Goal: Task Accomplishment & Management: Use online tool/utility

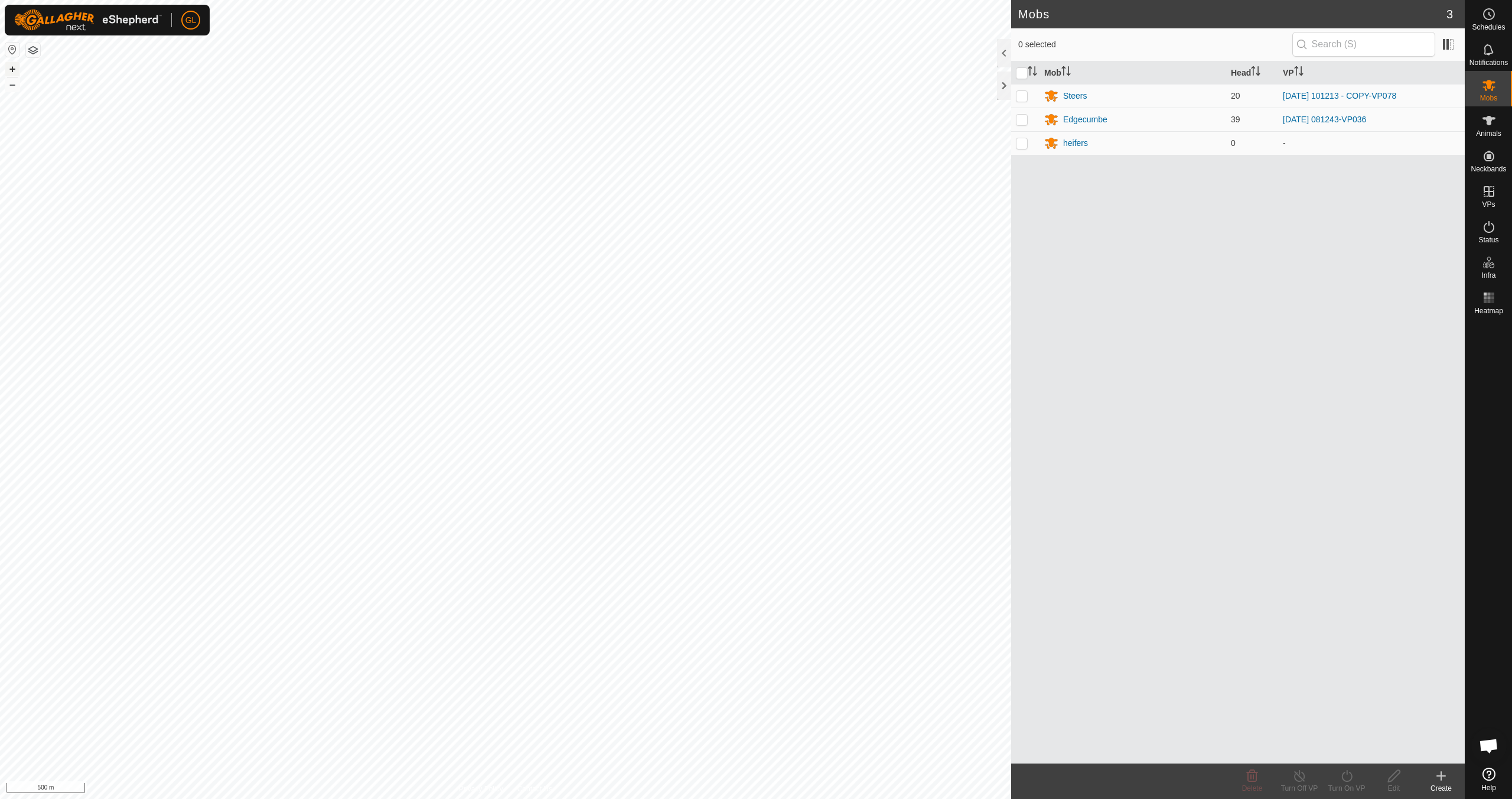
click at [14, 68] on button "+" at bounding box center [12, 69] width 14 height 14
click at [12, 67] on button "+" at bounding box center [12, 69] width 14 height 14
click at [1490, 196] on icon at bounding box center [1489, 192] width 11 height 11
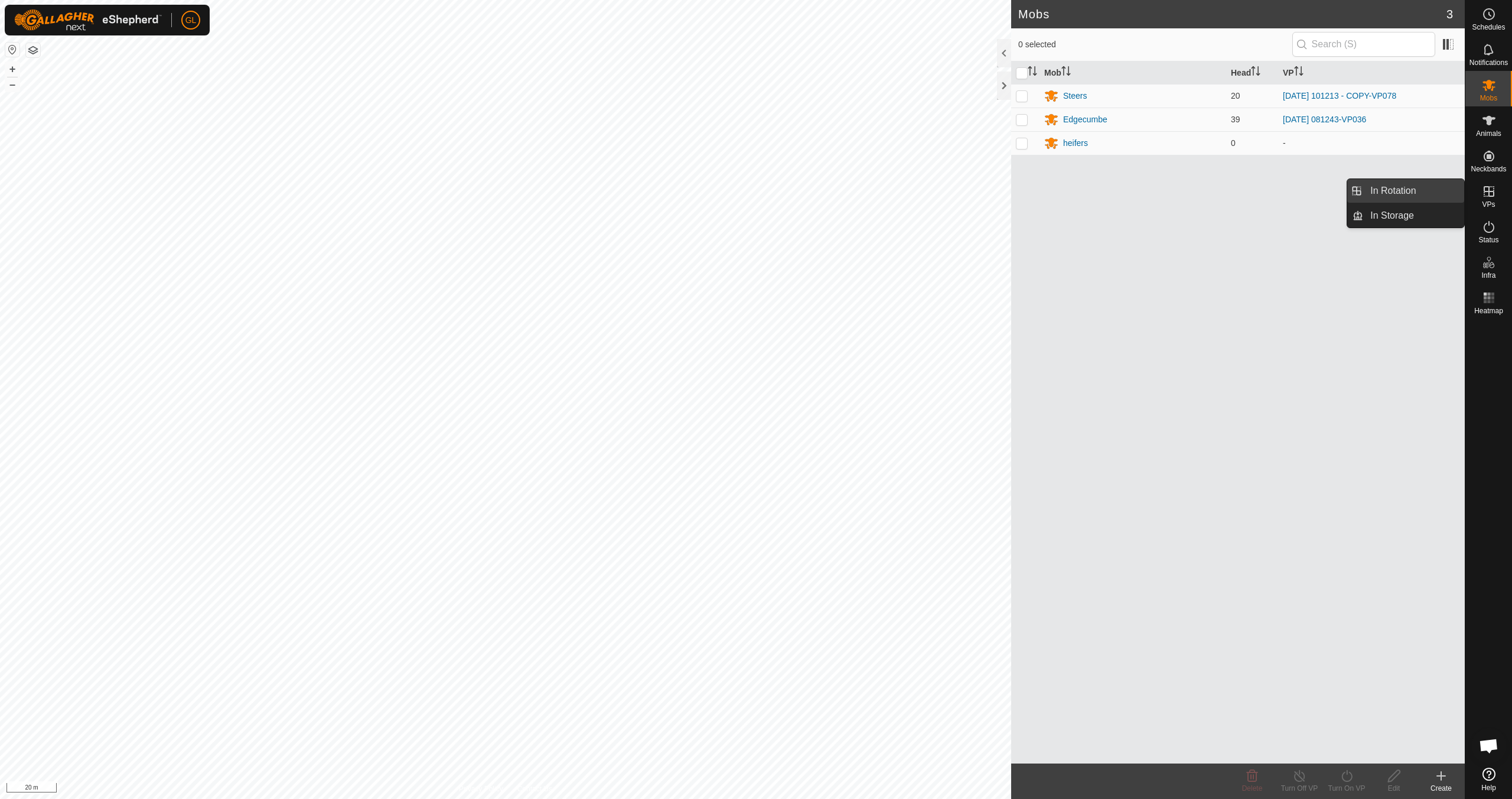
click at [1406, 192] on link "In Rotation" at bounding box center [1414, 191] width 101 height 24
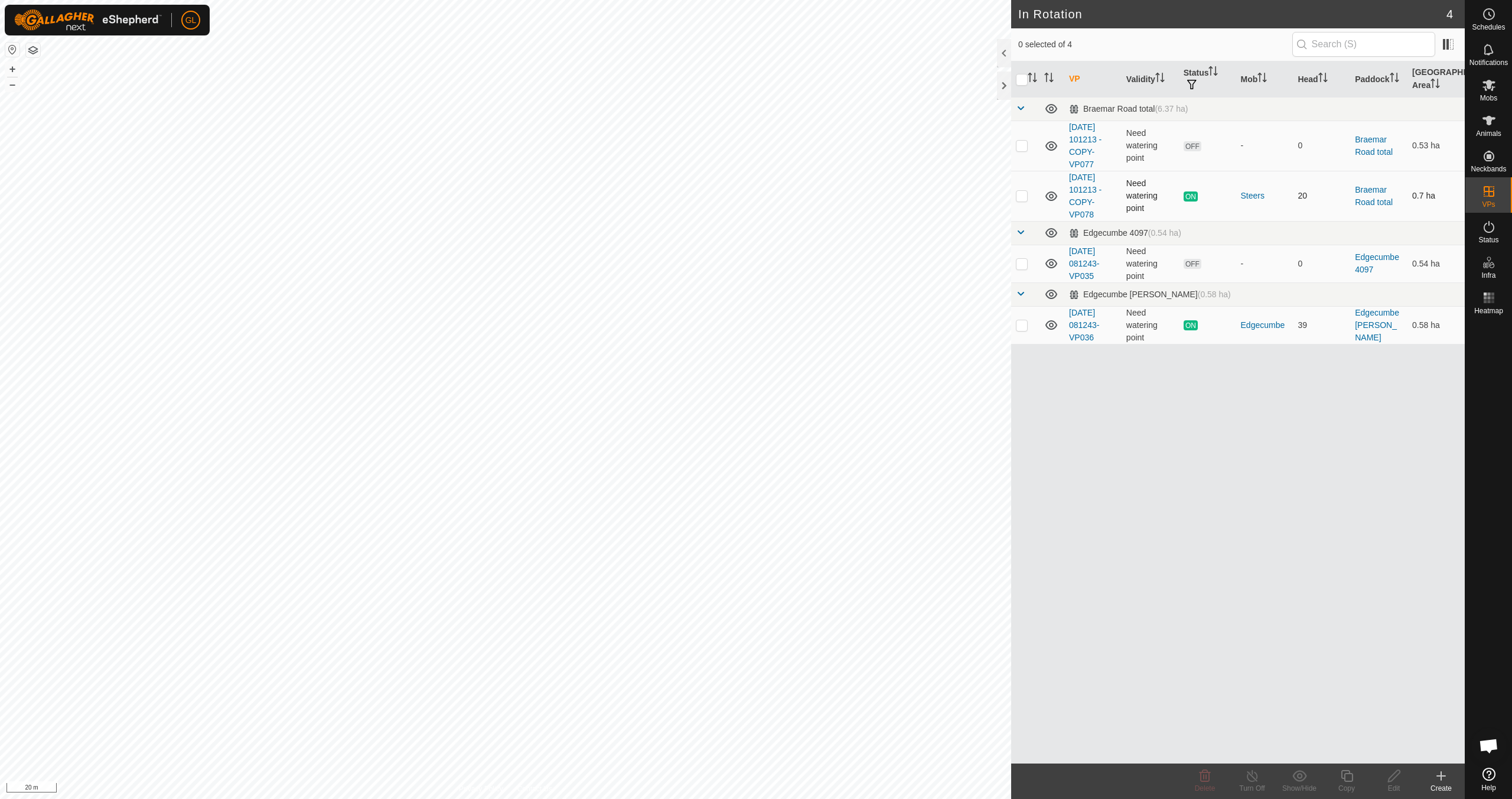
click at [1022, 198] on p-checkbox at bounding box center [1022, 196] width 12 height 9
click at [1347, 777] on icon at bounding box center [1347, 776] width 15 height 14
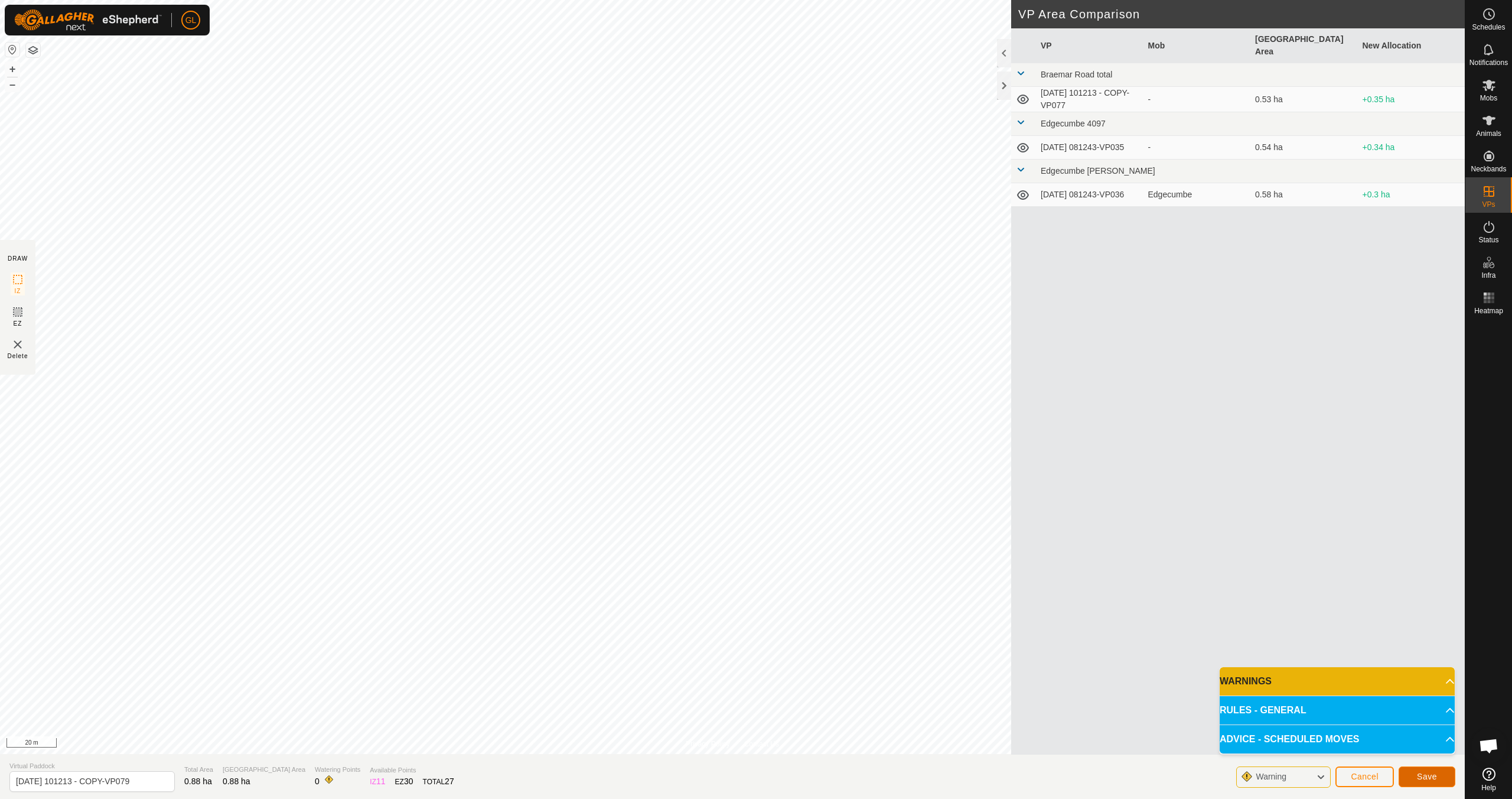
click at [1423, 775] on span "Save" at bounding box center [1427, 777] width 20 height 9
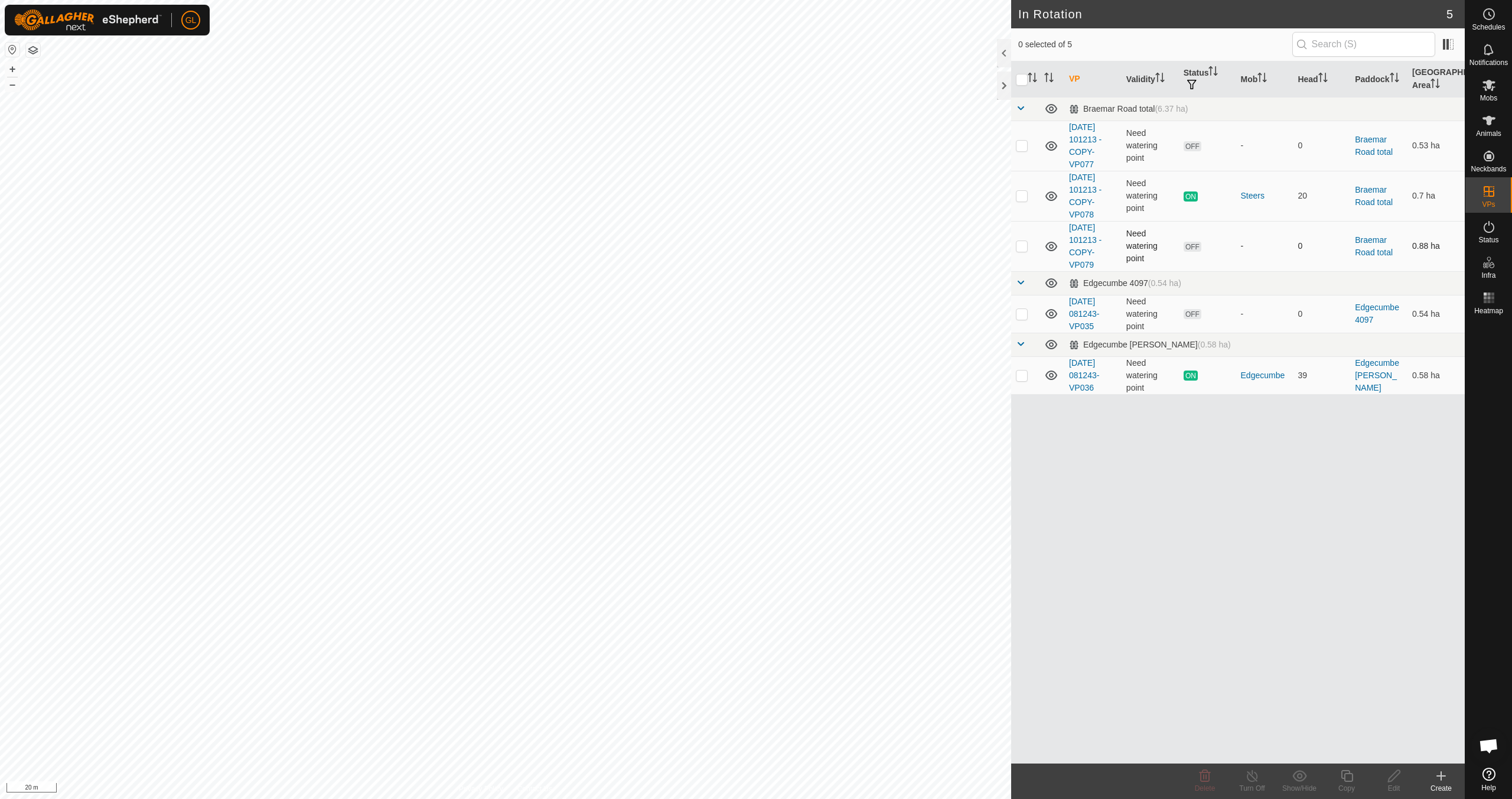
click at [1016, 244] on p-checkbox at bounding box center [1022, 246] width 12 height 9
click at [1391, 777] on icon at bounding box center [1394, 776] width 15 height 14
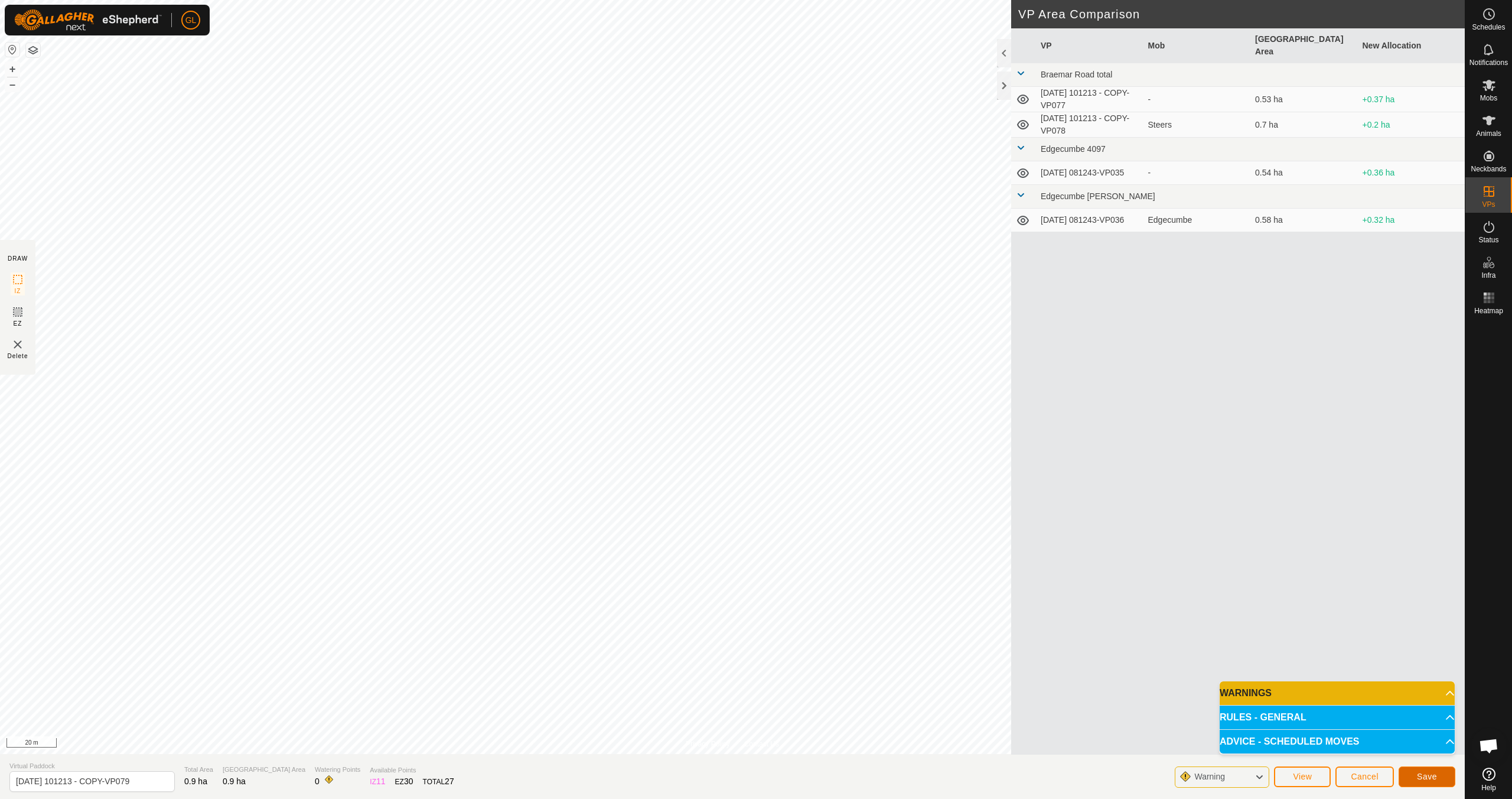
click at [1429, 777] on span "Save" at bounding box center [1427, 777] width 20 height 9
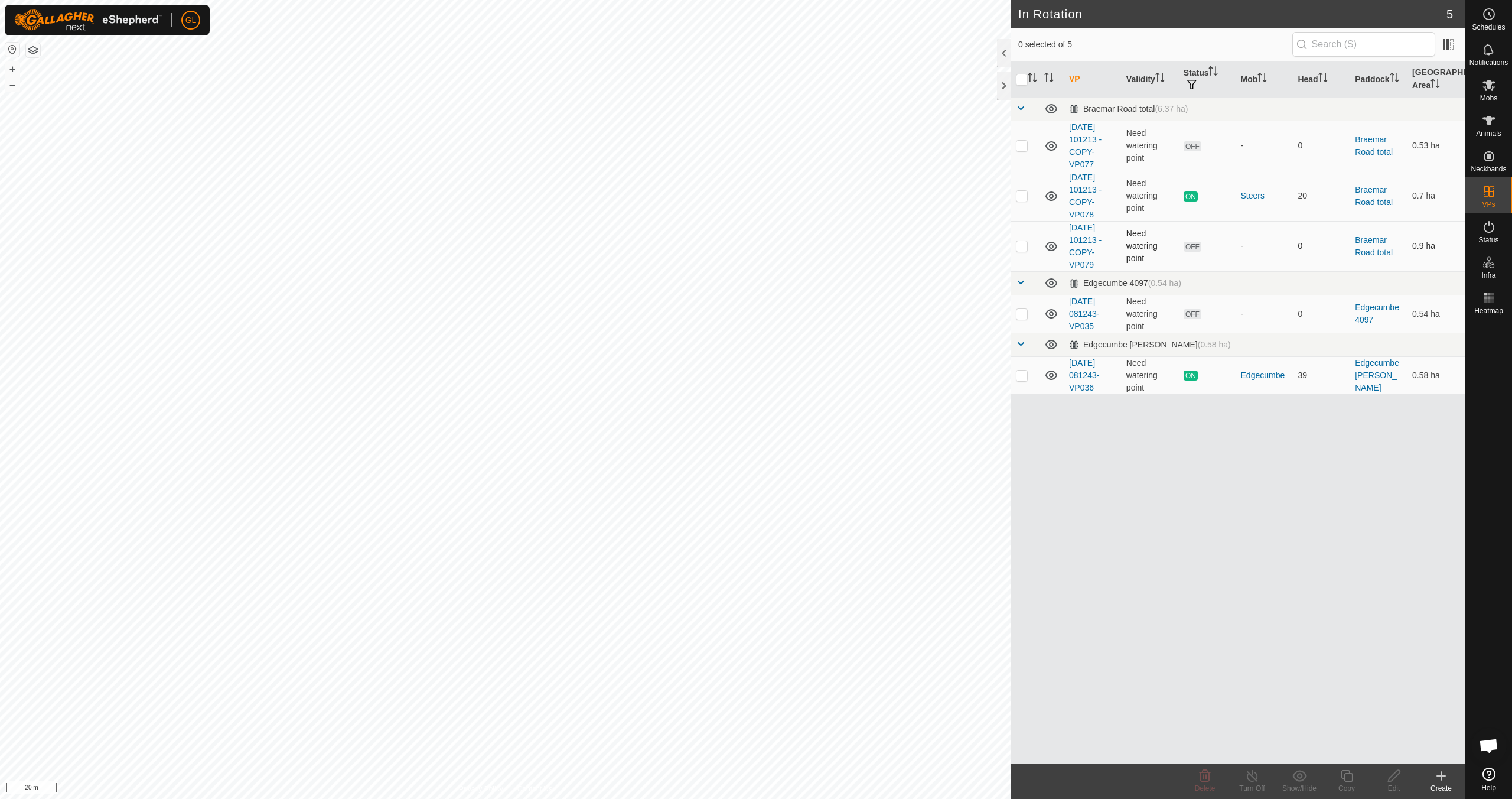
click at [1026, 247] on p-checkbox at bounding box center [1022, 246] width 12 height 9
click at [1390, 777] on icon at bounding box center [1394, 776] width 12 height 12
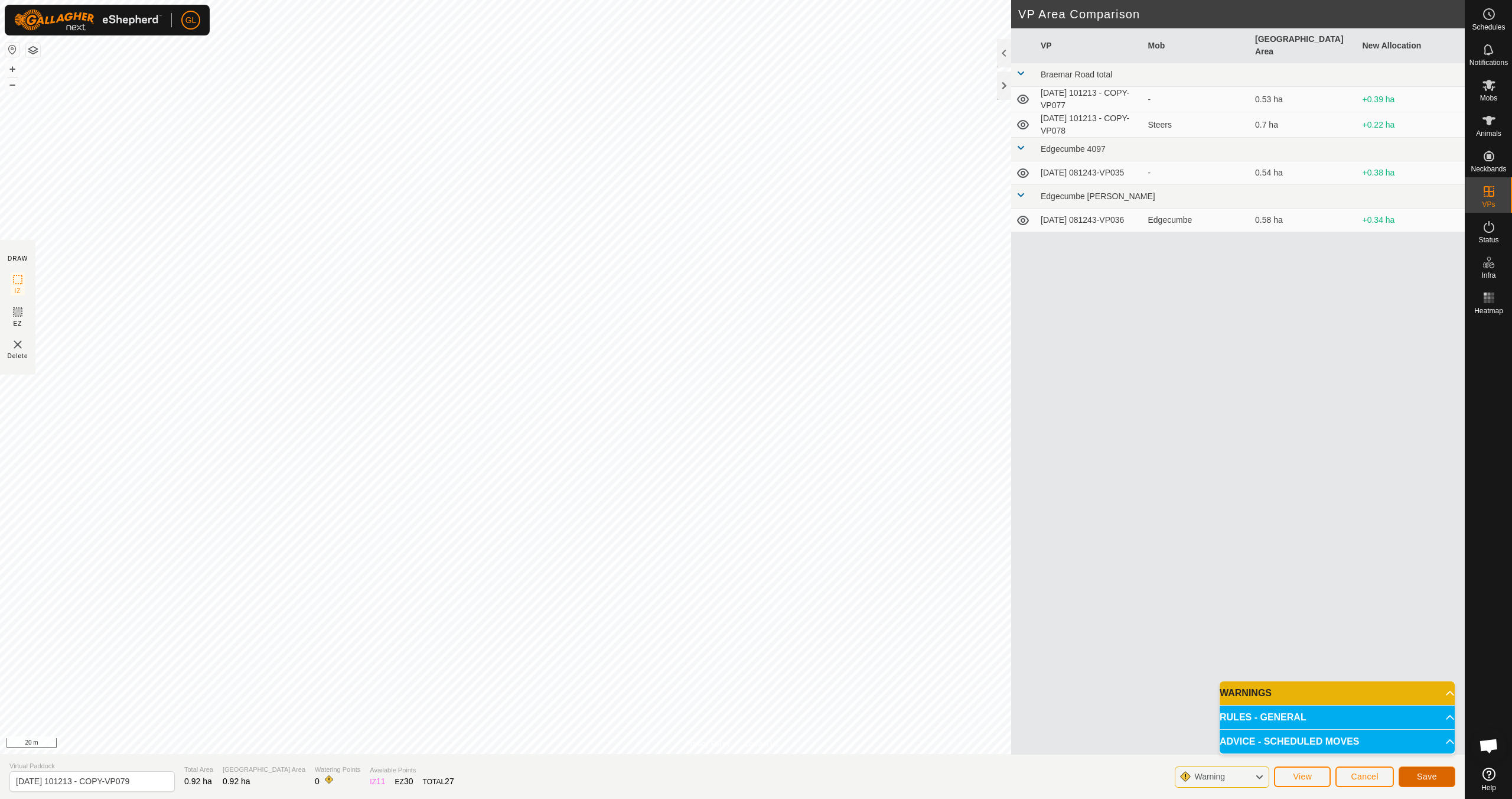
click at [1421, 774] on span "Save" at bounding box center [1427, 777] width 20 height 9
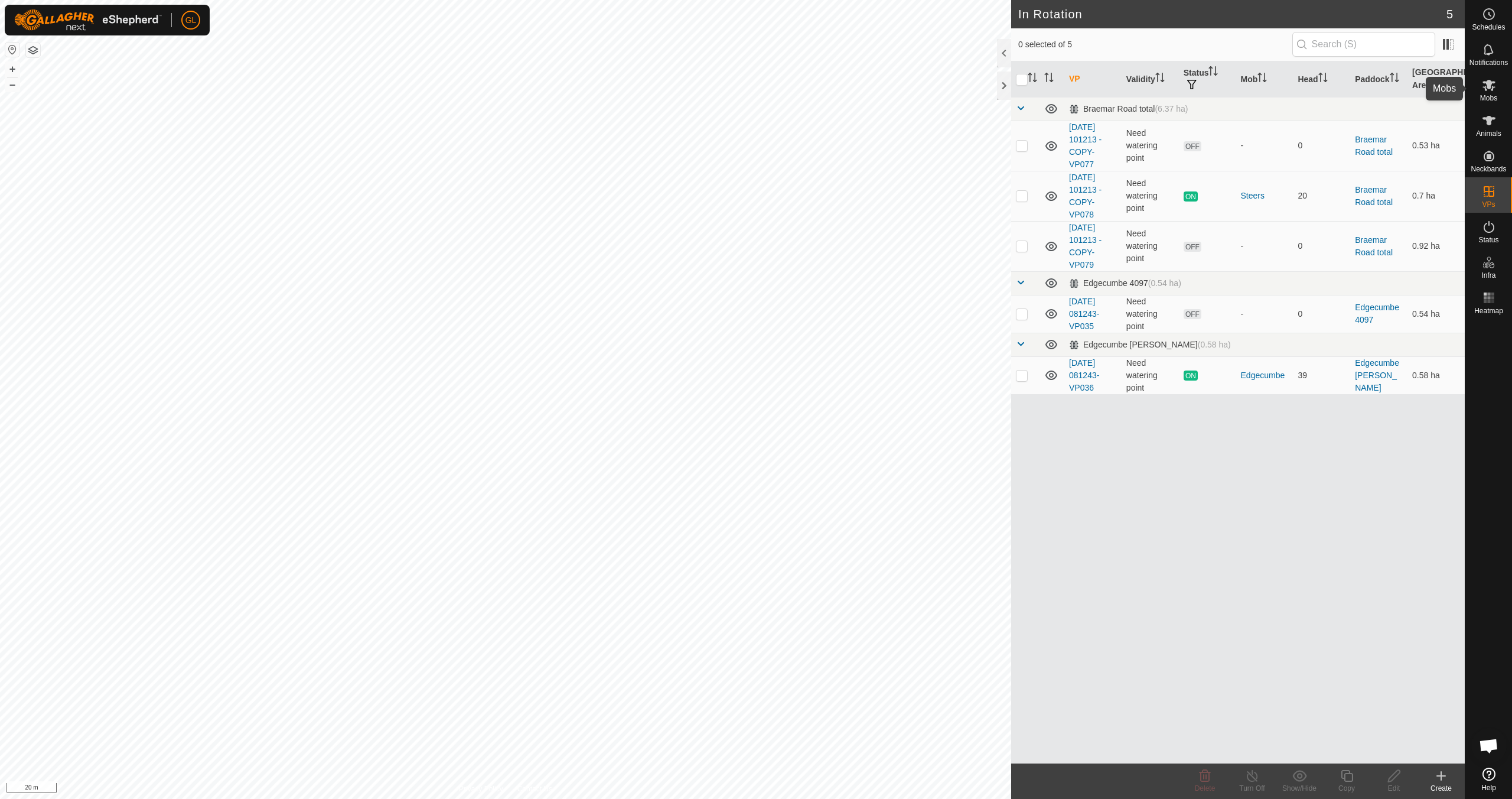
click at [1491, 96] on span "Mobs" at bounding box center [1488, 98] width 17 height 7
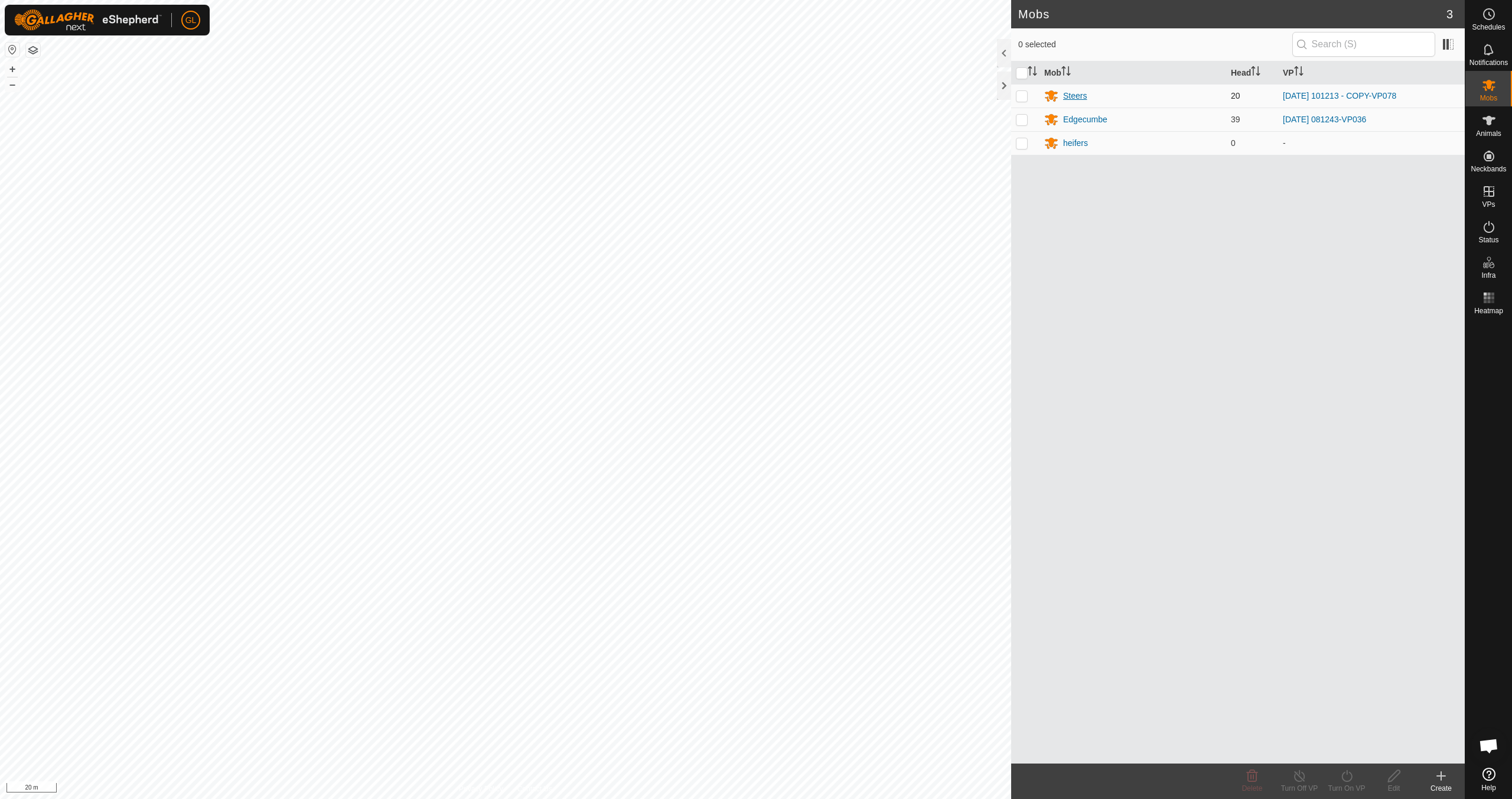
click at [1077, 98] on div "Steers" at bounding box center [1075, 96] width 24 height 12
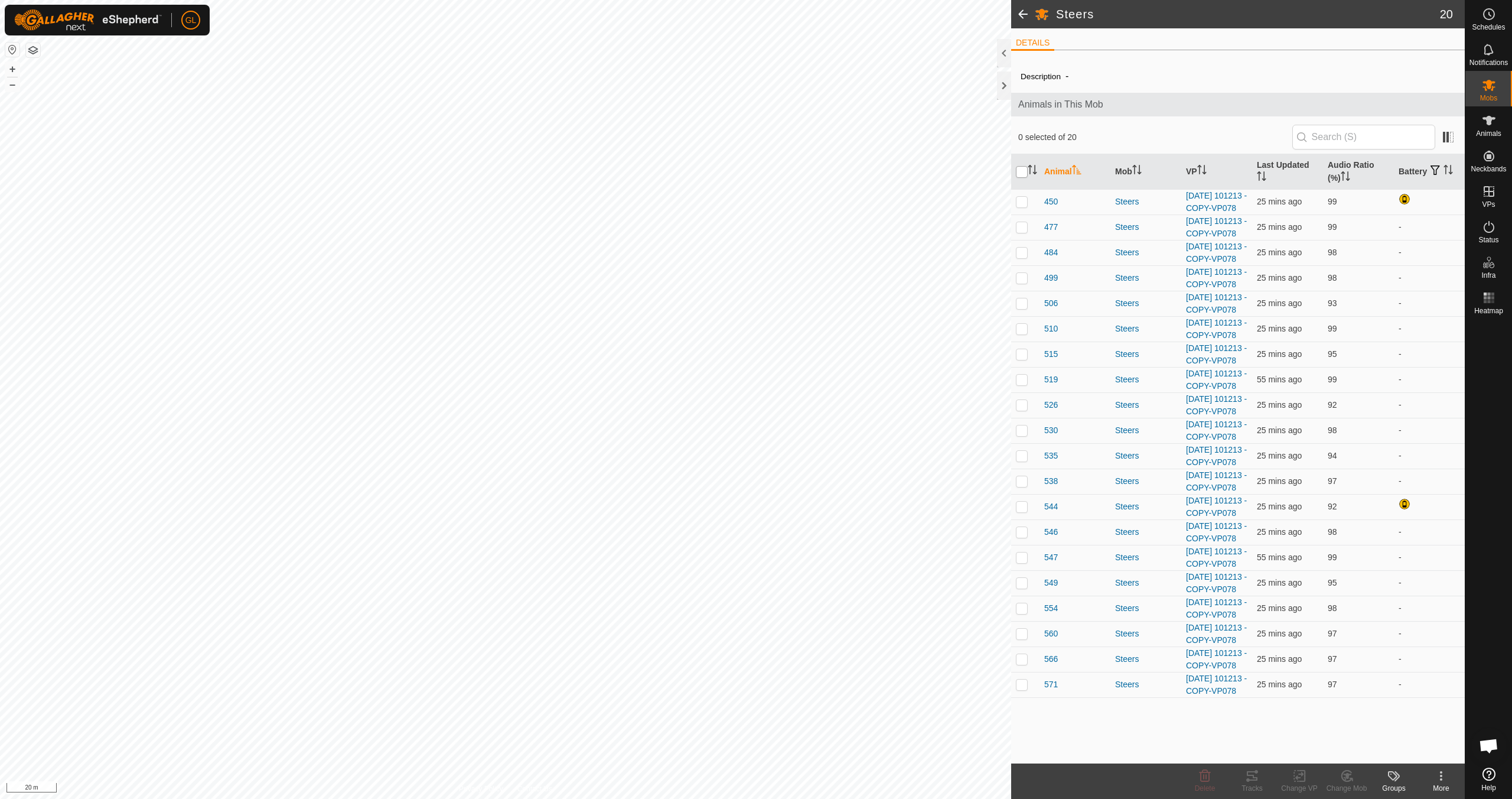
click at [1025, 174] on input "checkbox" at bounding box center [1022, 172] width 12 height 12
checkbox input "true"
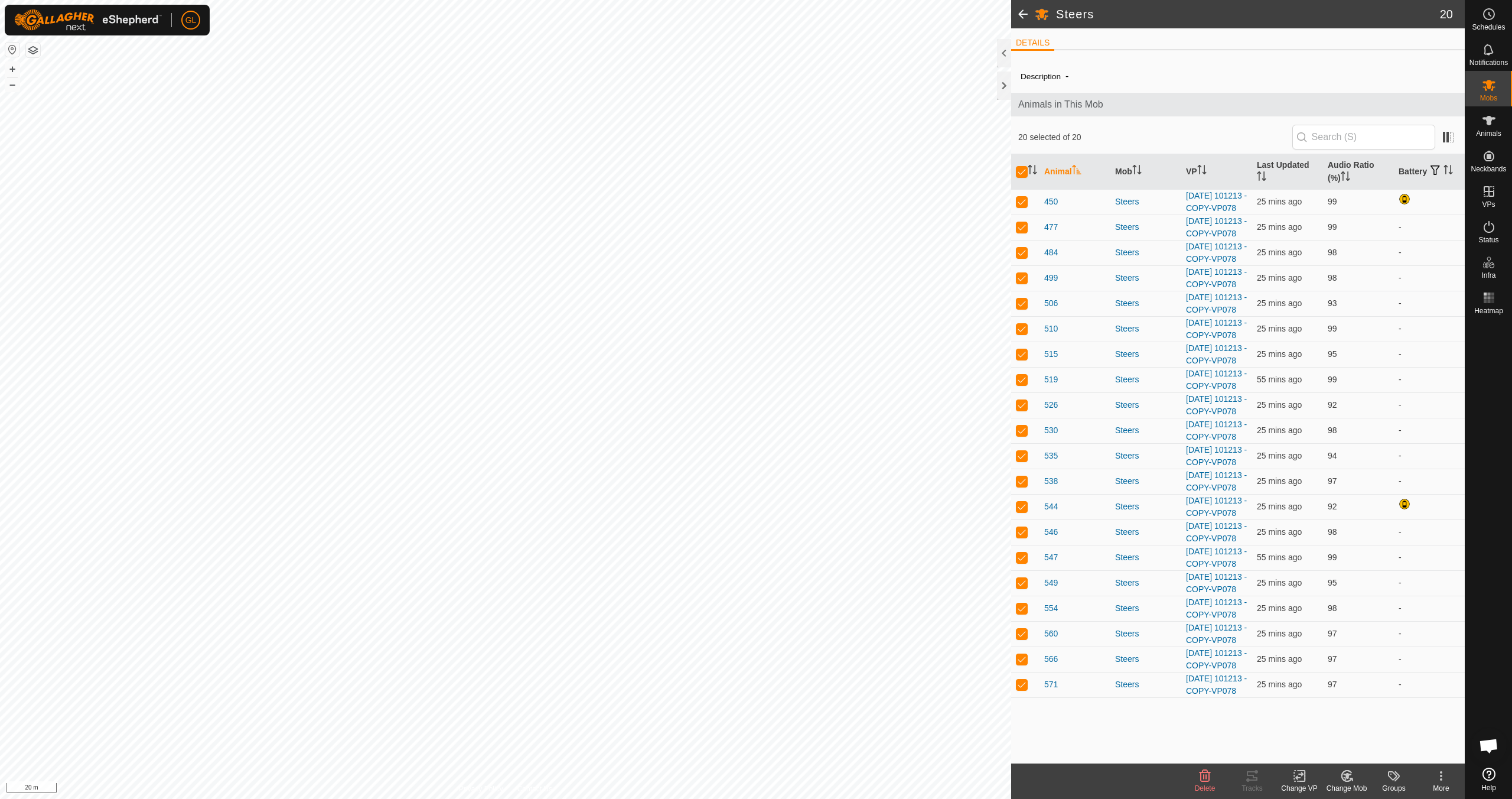
click at [1302, 779] on icon at bounding box center [1300, 776] width 15 height 14
click at [1320, 729] on link "Choose VP..." at bounding box center [1335, 725] width 117 height 24
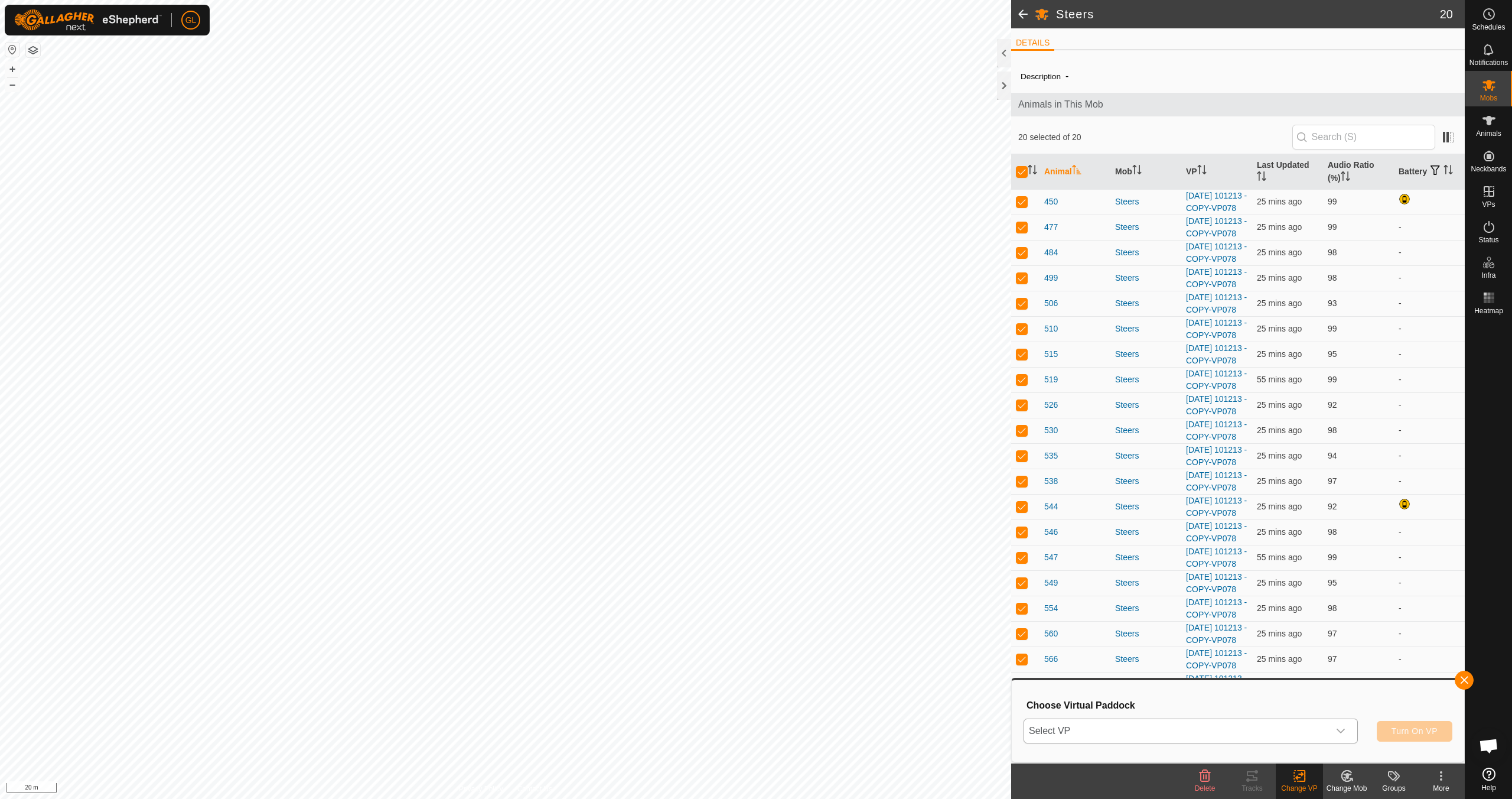
click at [1344, 731] on icon "dropdown trigger" at bounding box center [1341, 731] width 9 height 9
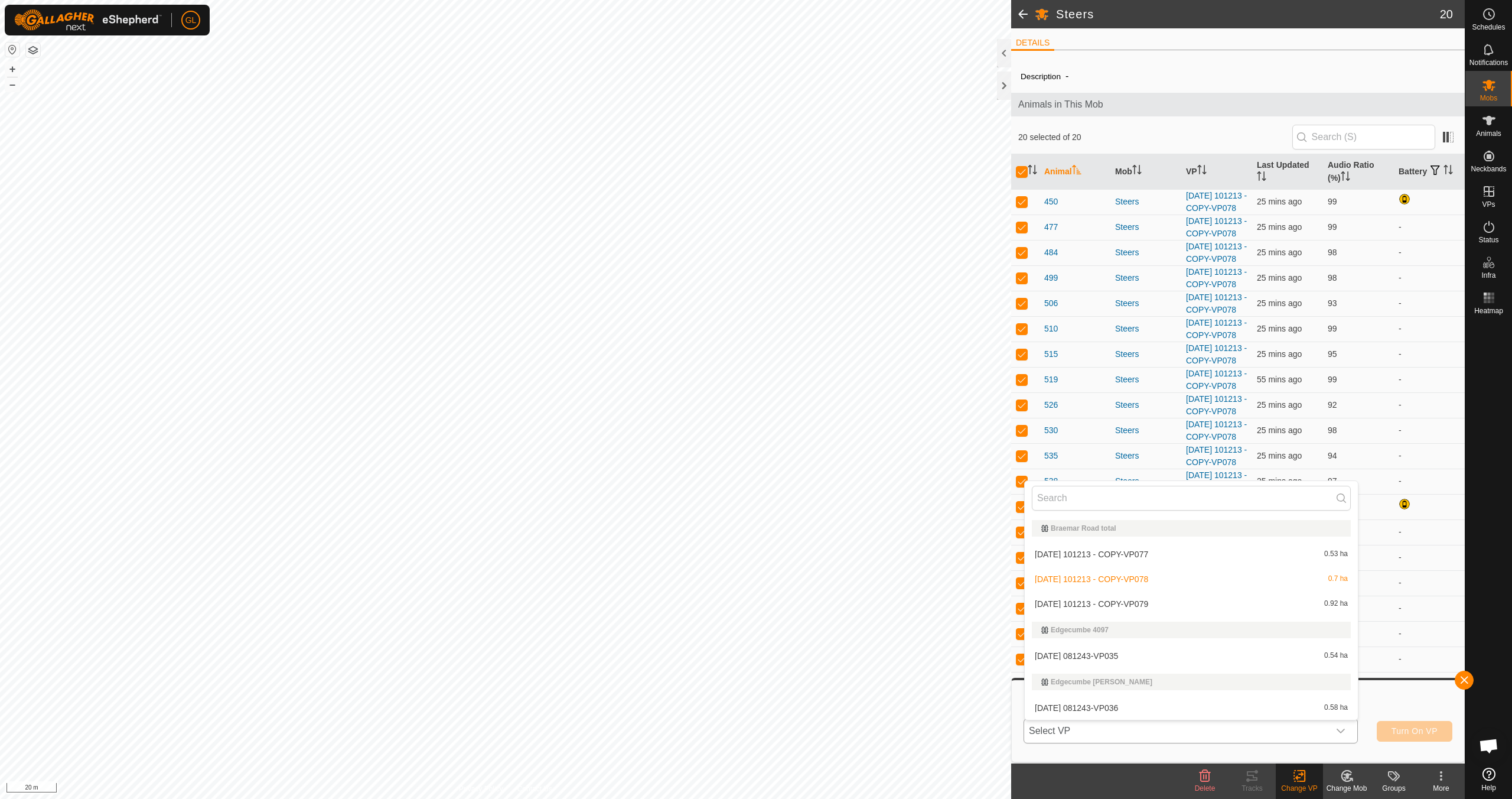
click at [1253, 610] on li "[DATE] 101213 - COPY-VP079 0.92 ha" at bounding box center [1191, 604] width 333 height 24
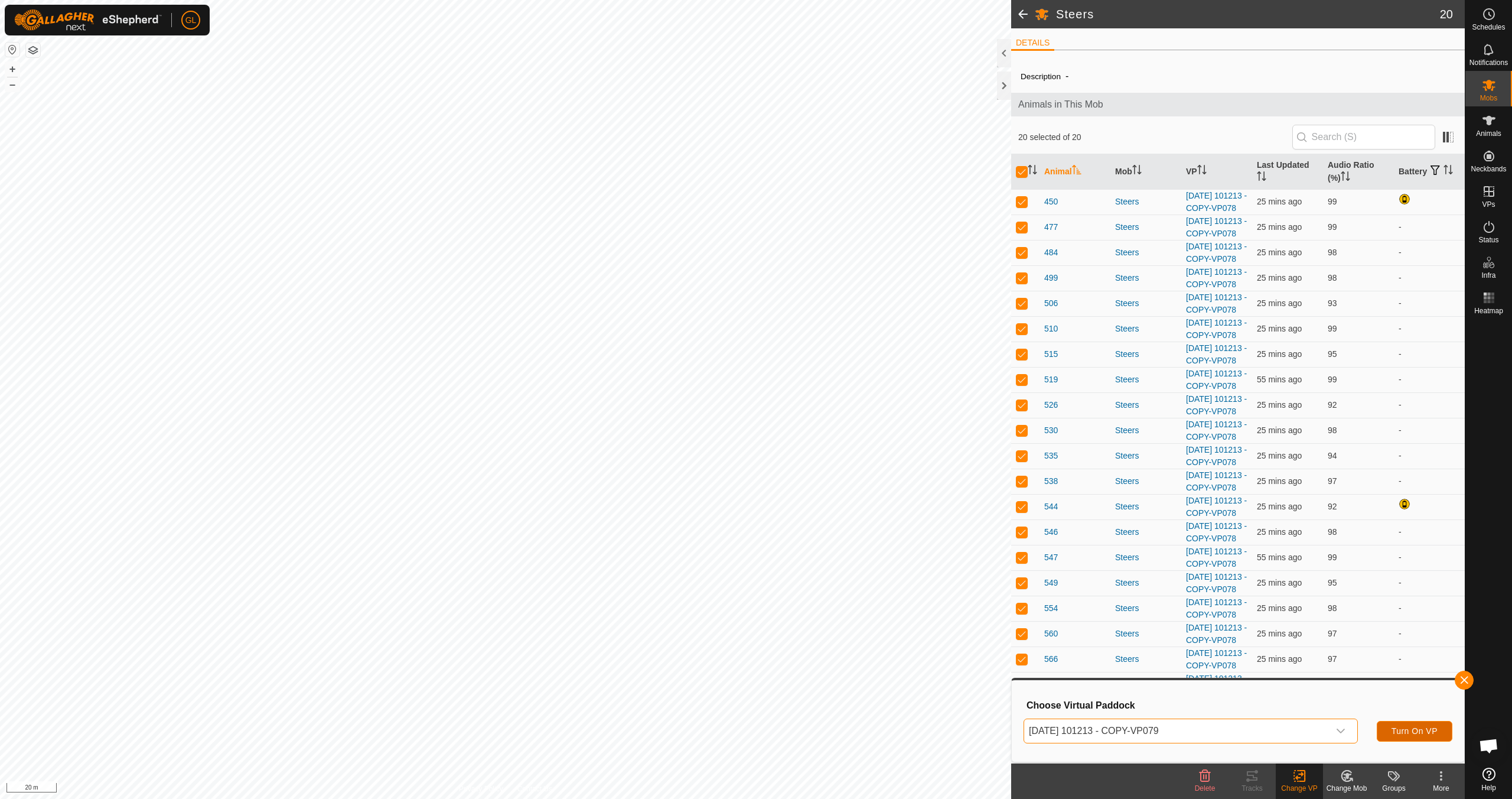
click at [1417, 731] on span "Turn On VP" at bounding box center [1415, 731] width 46 height 9
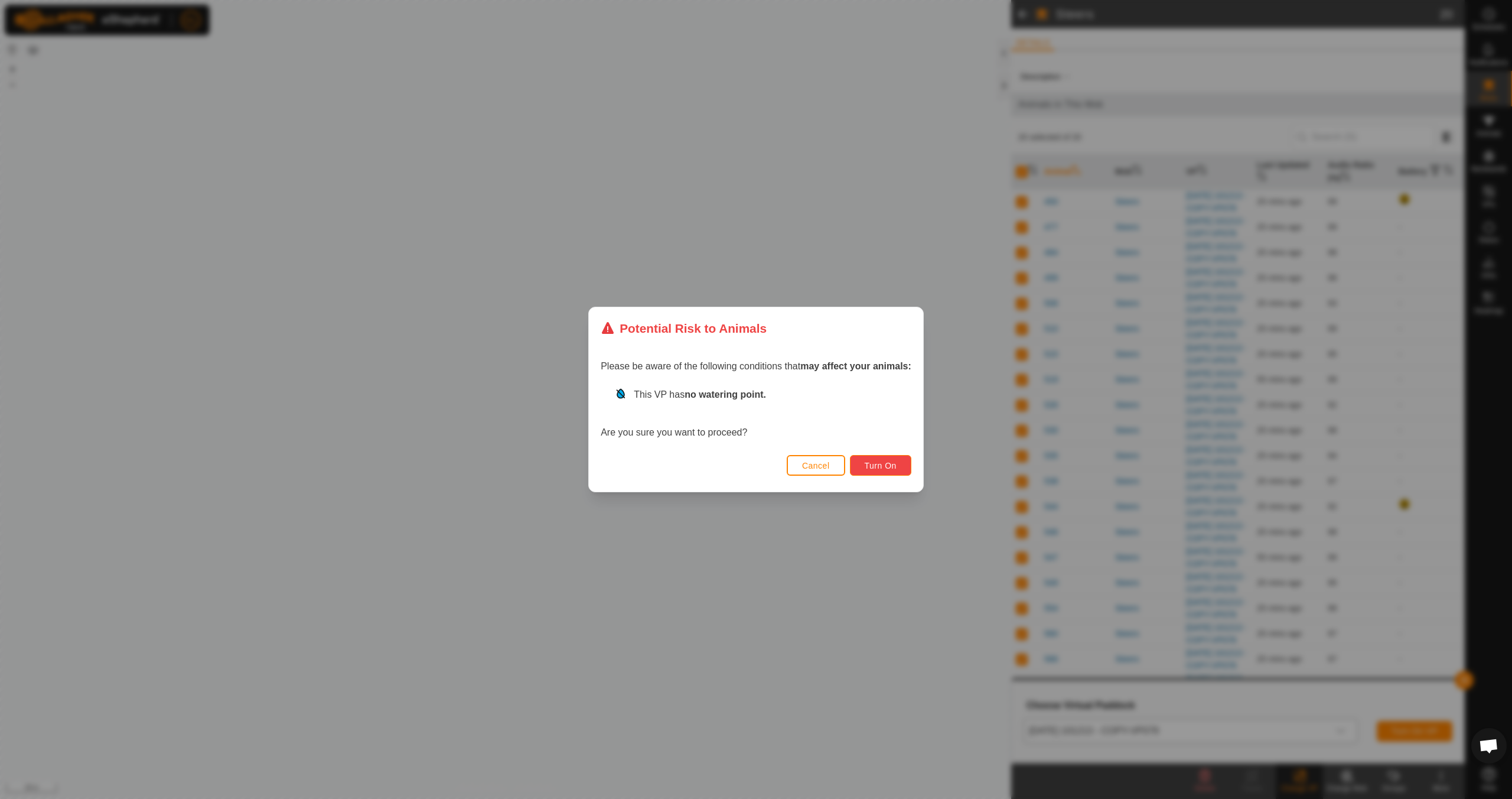
click at [886, 466] on span "Turn On" at bounding box center [881, 466] width 32 height 9
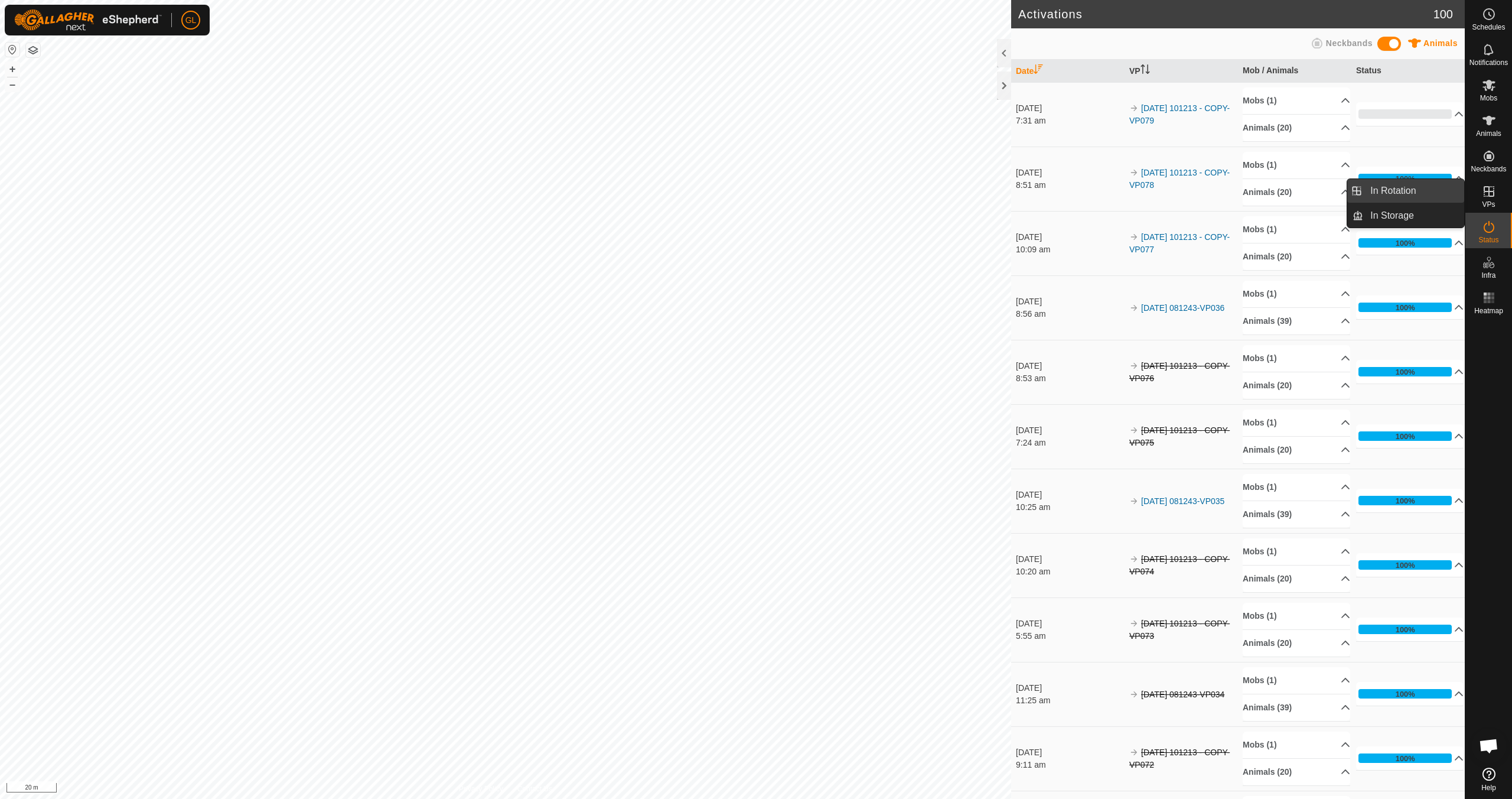
click at [1403, 191] on link "In Rotation" at bounding box center [1414, 191] width 101 height 24
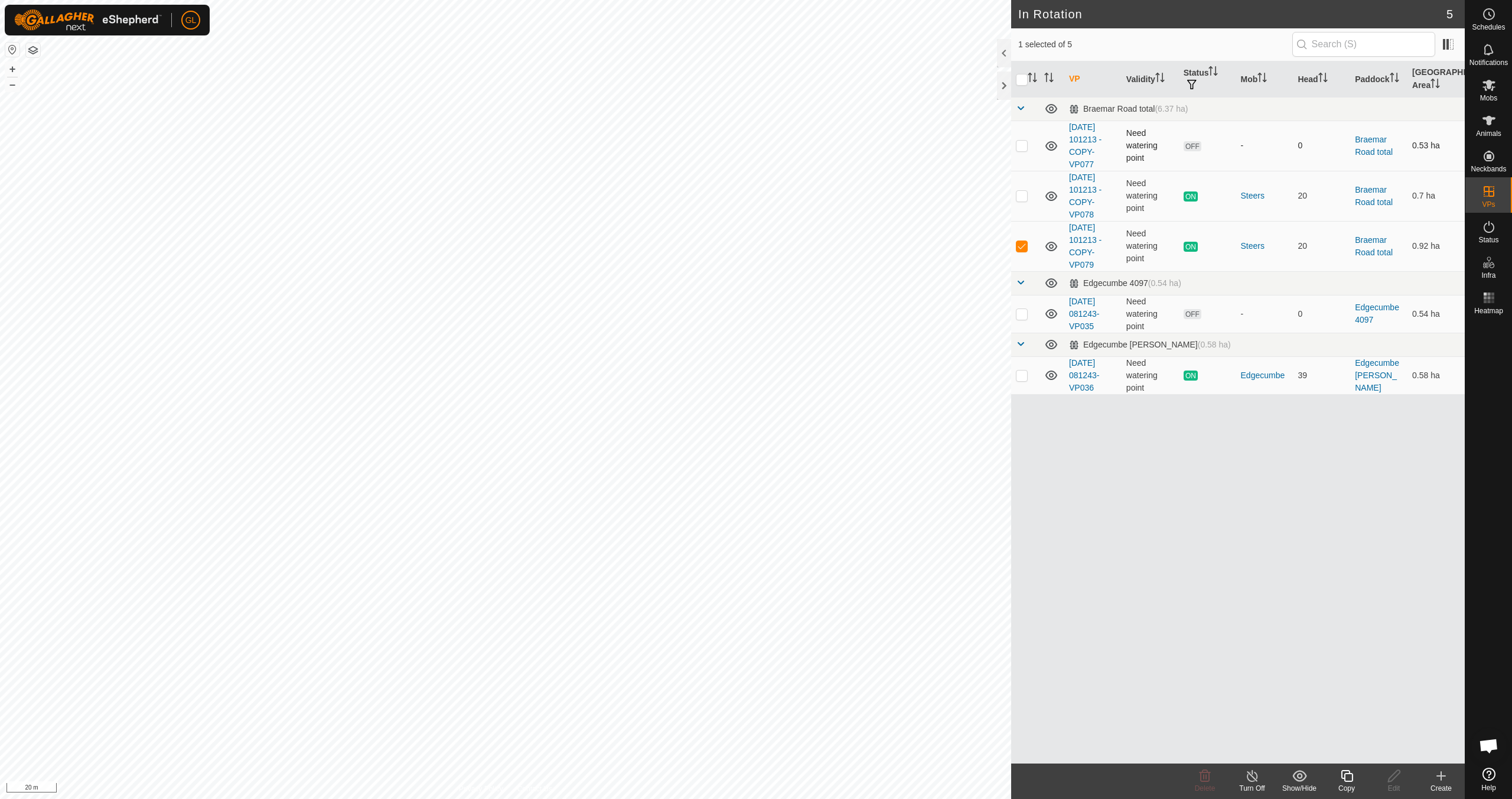
click at [1022, 150] on td at bounding box center [1026, 146] width 28 height 50
click at [1028, 247] on td at bounding box center [1026, 246] width 28 height 50
click at [1203, 779] on icon at bounding box center [1205, 776] width 14 height 14
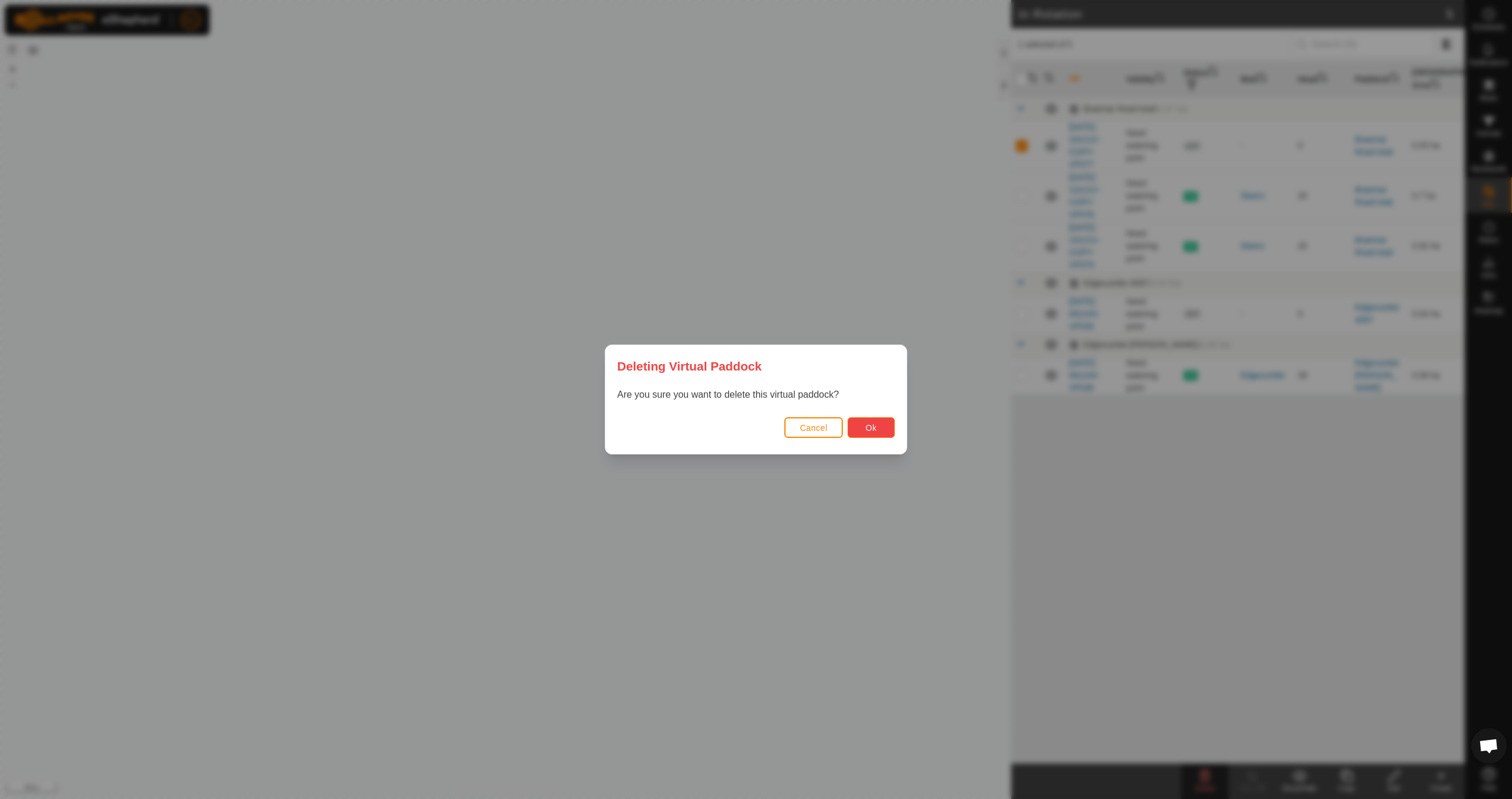
click at [868, 426] on span "Ok" at bounding box center [871, 428] width 11 height 9
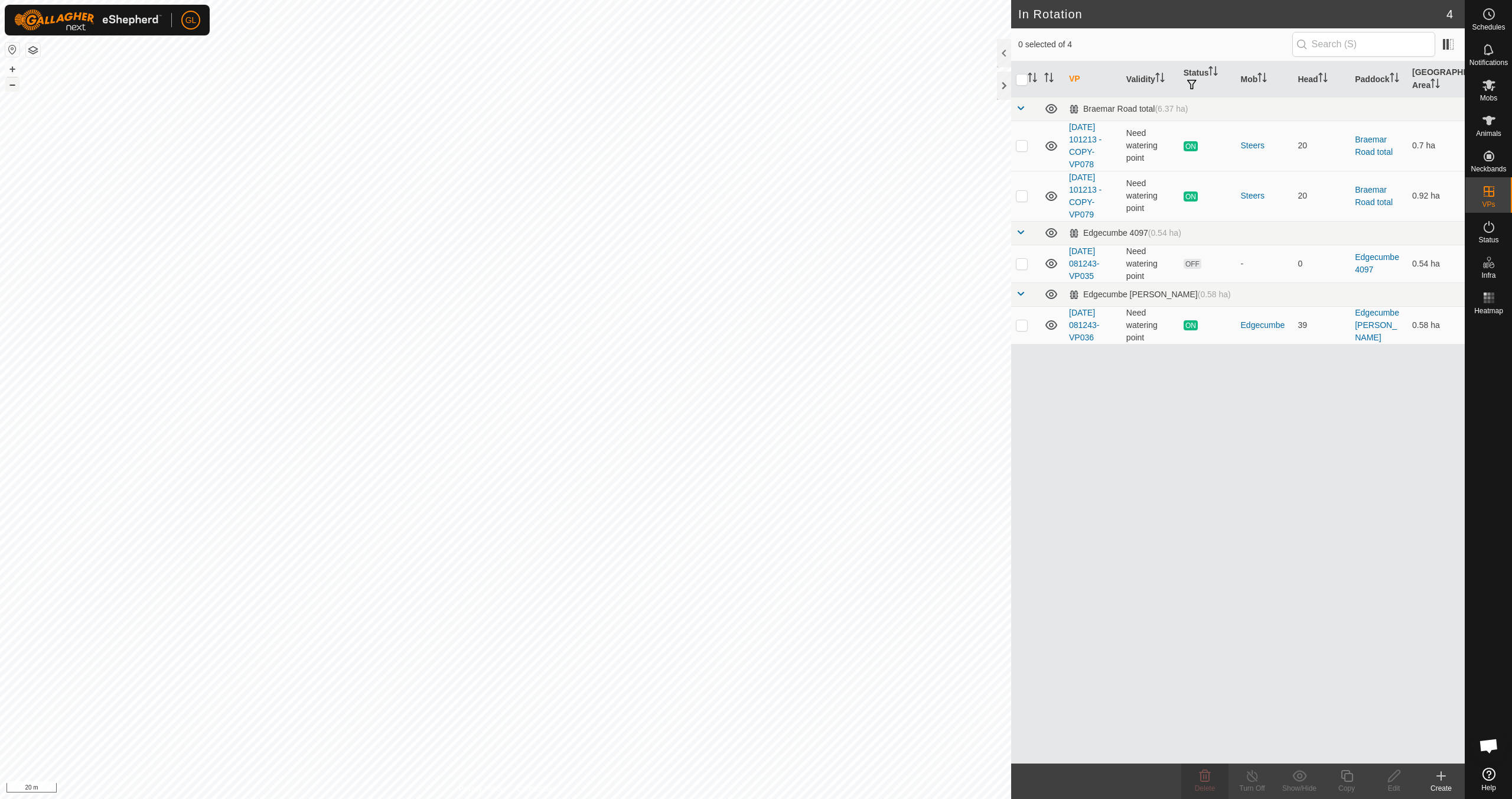
click at [14, 85] on button "–" at bounding box center [12, 85] width 14 height 14
click at [13, 85] on button "–" at bounding box center [12, 85] width 14 height 14
click at [14, 85] on button "–" at bounding box center [12, 85] width 14 height 14
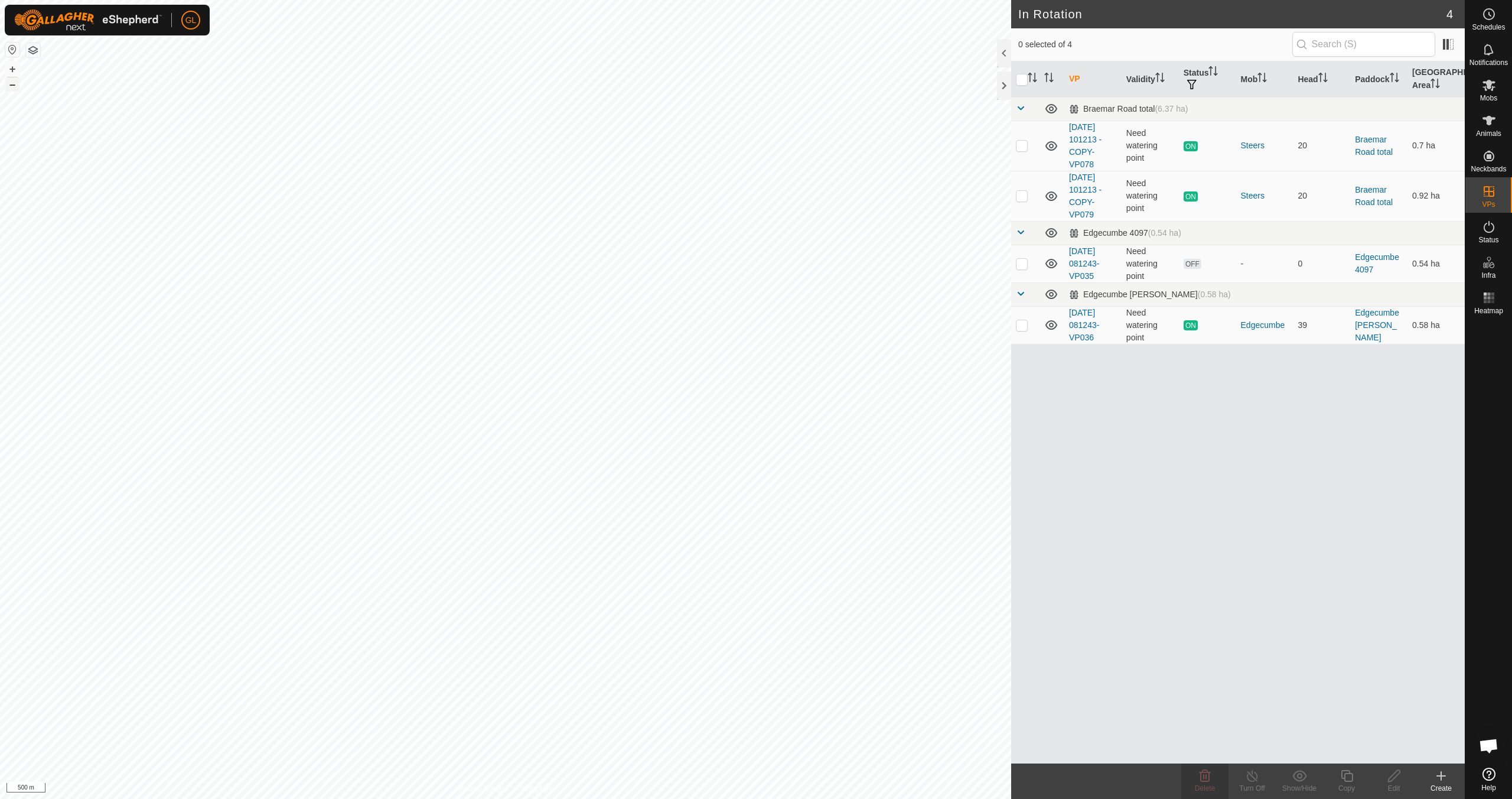
click at [14, 86] on button "–" at bounding box center [12, 85] width 14 height 14
click at [11, 70] on button "+" at bounding box center [12, 69] width 14 height 14
click at [12, 66] on button "+" at bounding box center [12, 69] width 14 height 14
click at [12, 66] on button "+" at bounding box center [12, 69] width 14 height 14
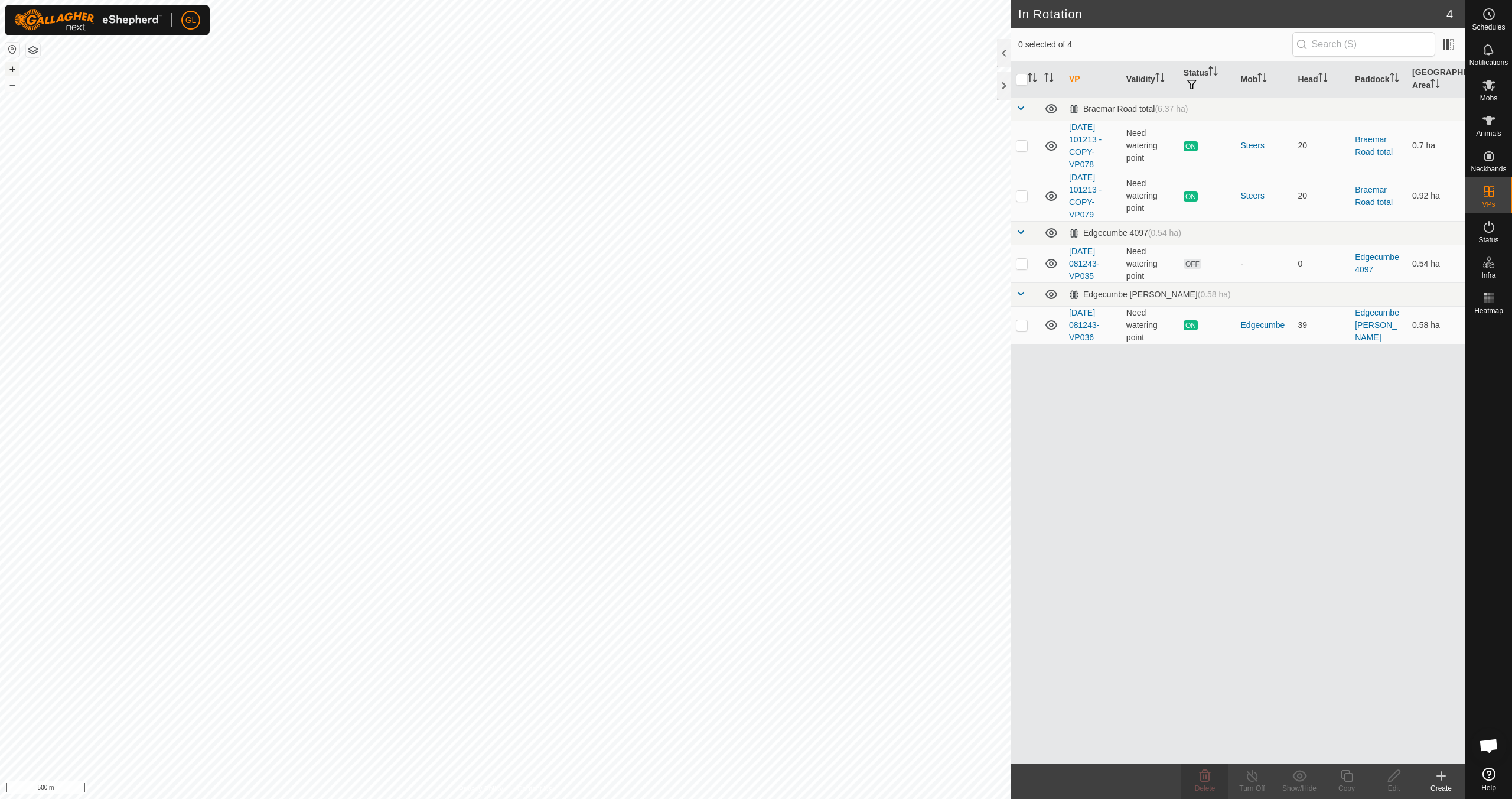
click at [9, 69] on button "+" at bounding box center [12, 69] width 14 height 14
click at [11, 69] on button "+" at bounding box center [12, 69] width 14 height 14
click at [1023, 262] on p-checkbox at bounding box center [1022, 263] width 12 height 9
click at [14, 66] on button "+" at bounding box center [12, 69] width 14 height 14
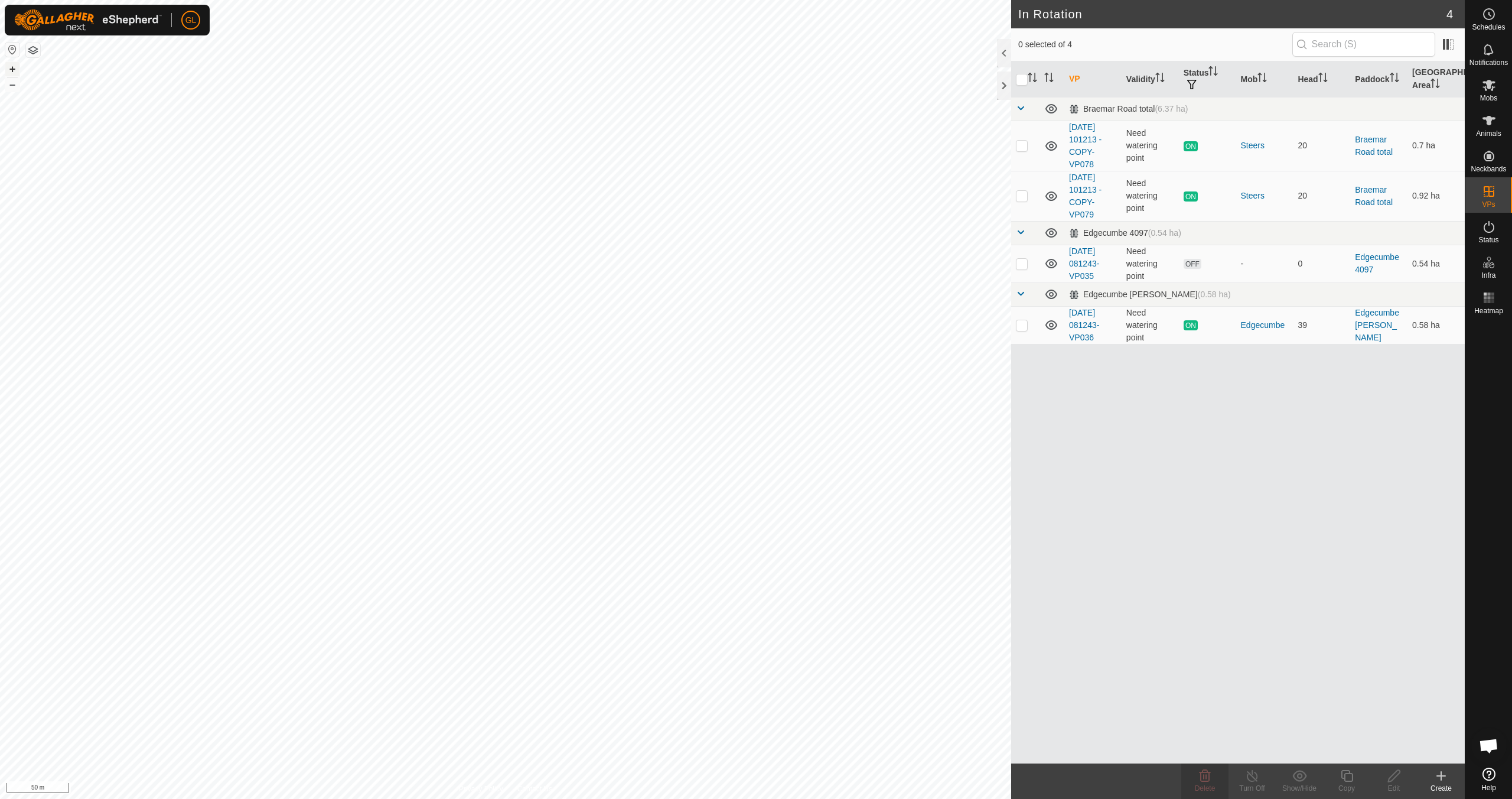
click at [14, 66] on button "+" at bounding box center [12, 69] width 14 height 14
click at [12, 83] on button "–" at bounding box center [12, 85] width 14 height 14
